Goal: Task Accomplishment & Management: Understand process/instructions

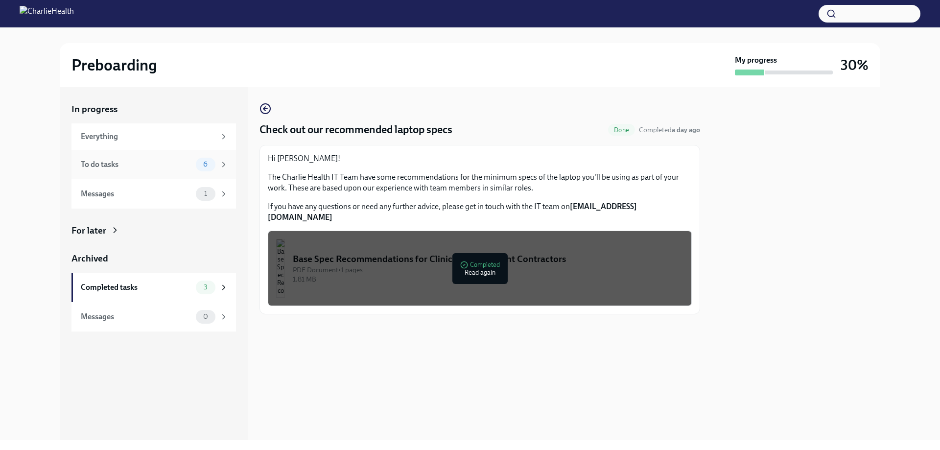
click at [149, 170] on div "To do tasks 6" at bounding box center [154, 165] width 147 height 14
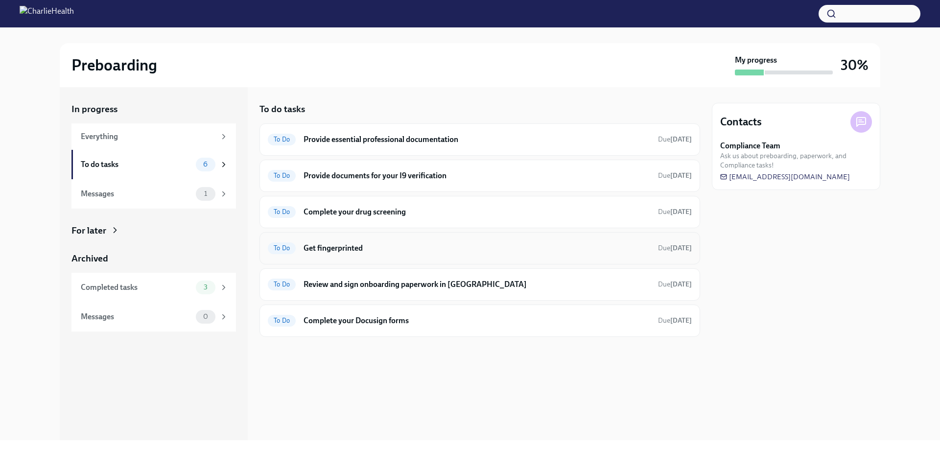
click at [444, 256] on div "To Do Get fingerprinted Due [DATE]" at bounding box center [479, 248] width 440 height 32
click at [347, 250] on h6 "Get fingerprinted" at bounding box center [476, 248] width 347 height 11
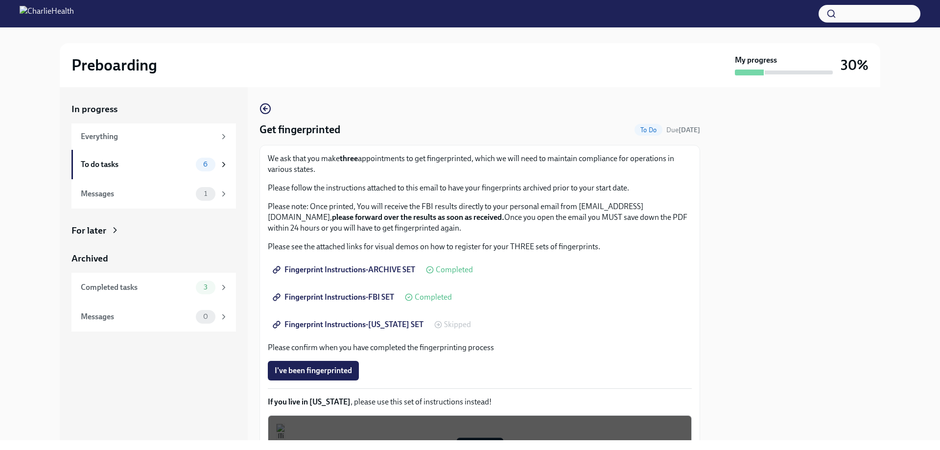
click at [341, 289] on link "Fingerprint Instructions-FBI SET" at bounding box center [334, 297] width 133 height 20
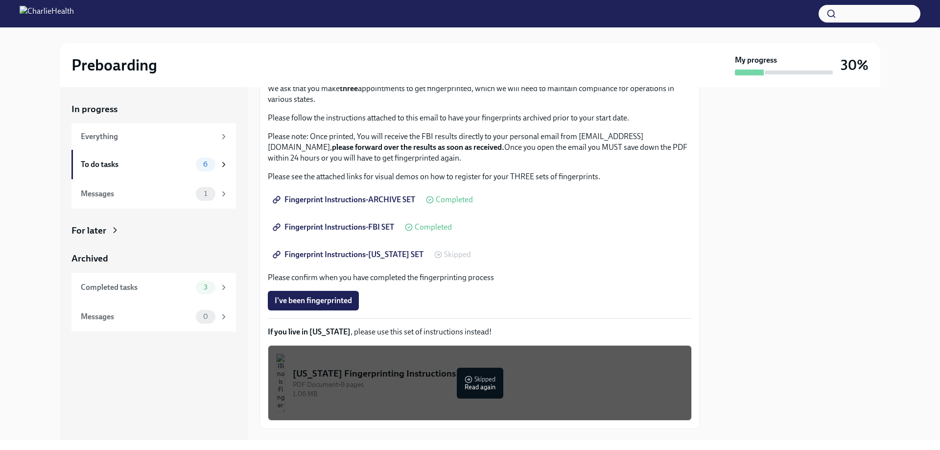
scroll to position [121, 0]
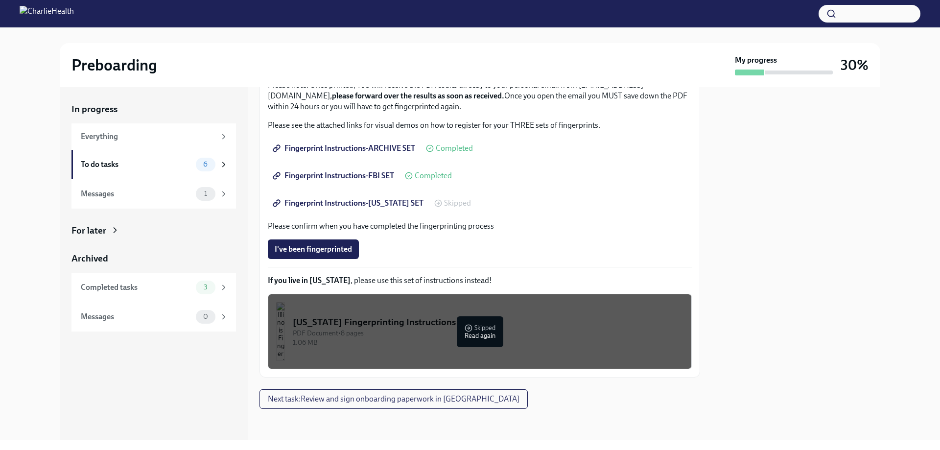
click at [359, 202] on span "Fingerprint Instructions-[US_STATE] SET" at bounding box center [349, 203] width 149 height 10
click at [126, 169] on div "To do tasks" at bounding box center [136, 164] width 111 height 11
